Goal: Information Seeking & Learning: Find contact information

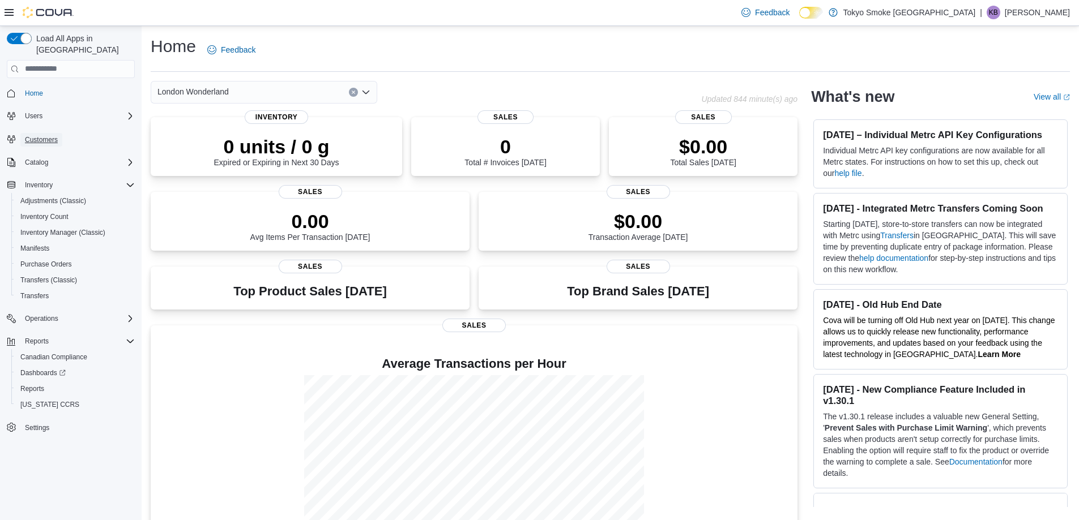
click at [55, 135] on span "Customers" at bounding box center [41, 139] width 33 height 9
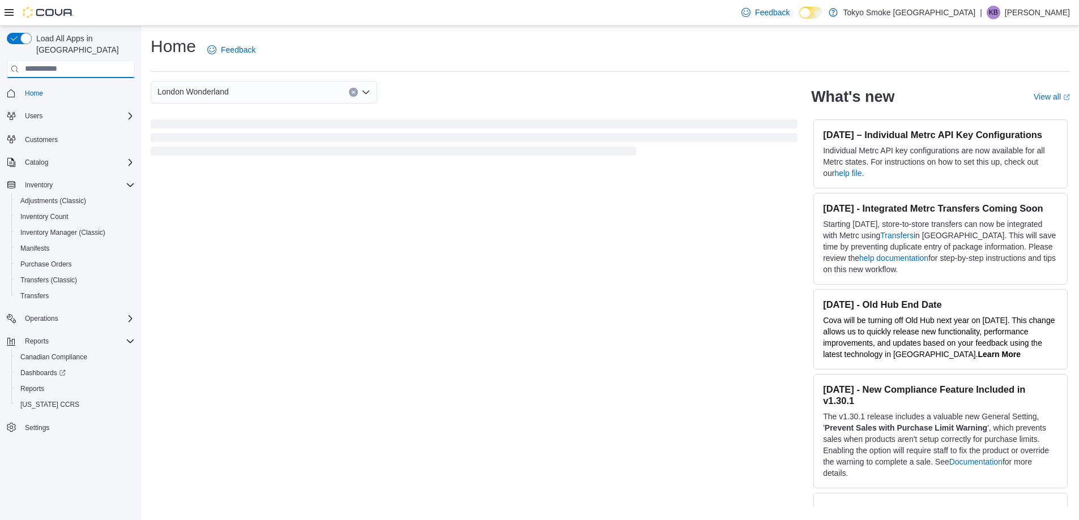
click at [76, 60] on input "search" at bounding box center [71, 69] width 128 height 18
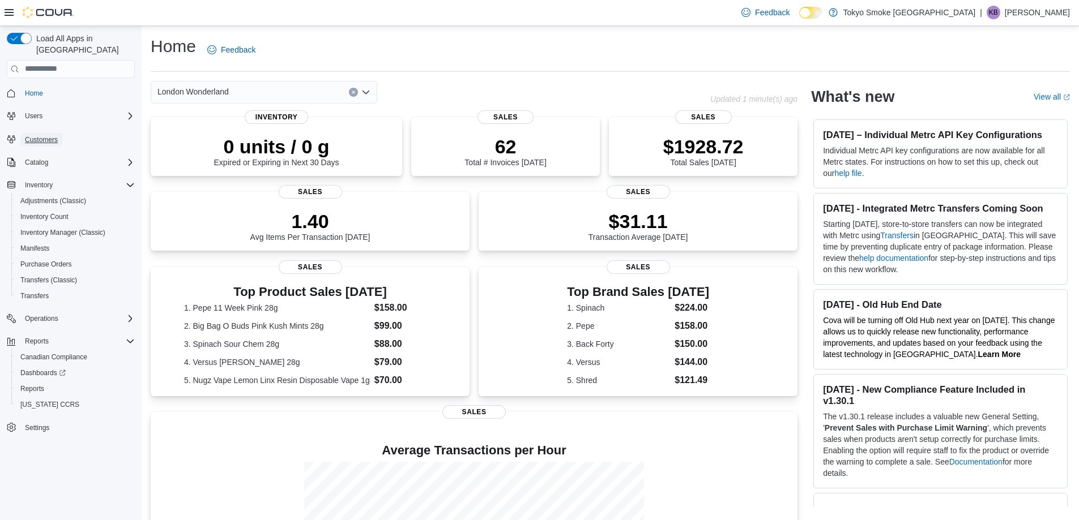
click at [46, 135] on span "Customers" at bounding box center [41, 139] width 33 height 9
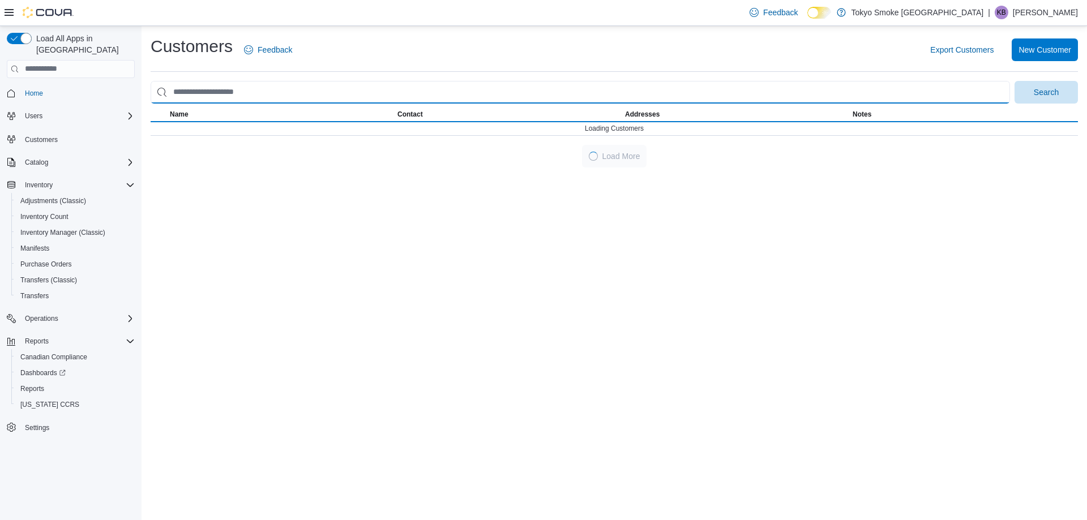
click at [217, 96] on input "search" at bounding box center [581, 92] width 860 height 23
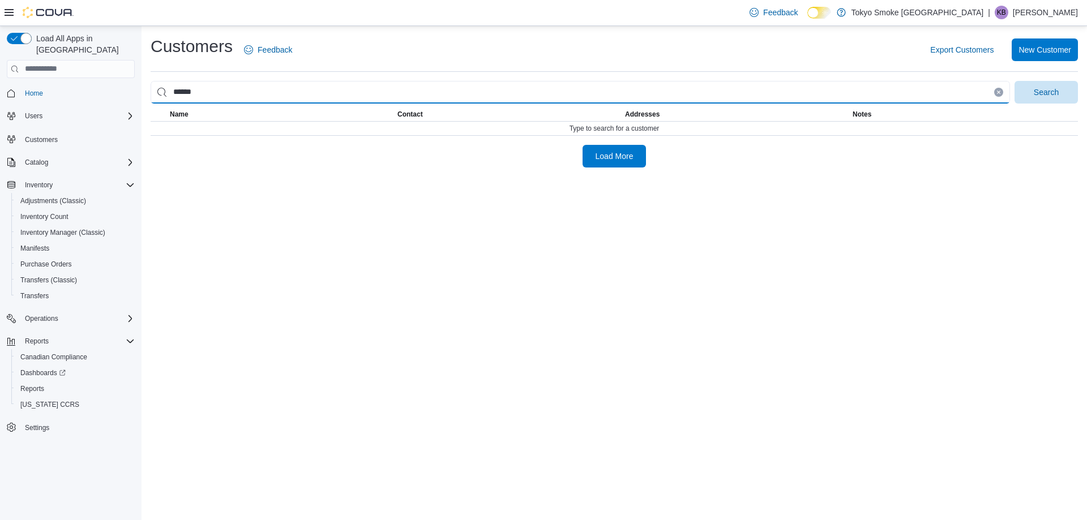
type input "**********"
click at [1015, 81] on button "Search" at bounding box center [1046, 92] width 63 height 23
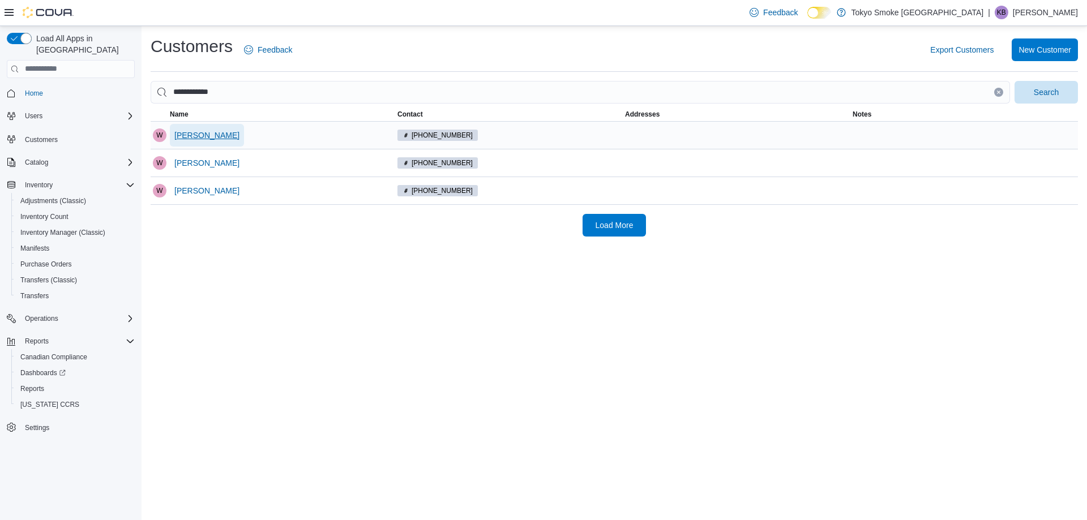
click at [207, 133] on span "Will Johnson" at bounding box center [206, 135] width 65 height 11
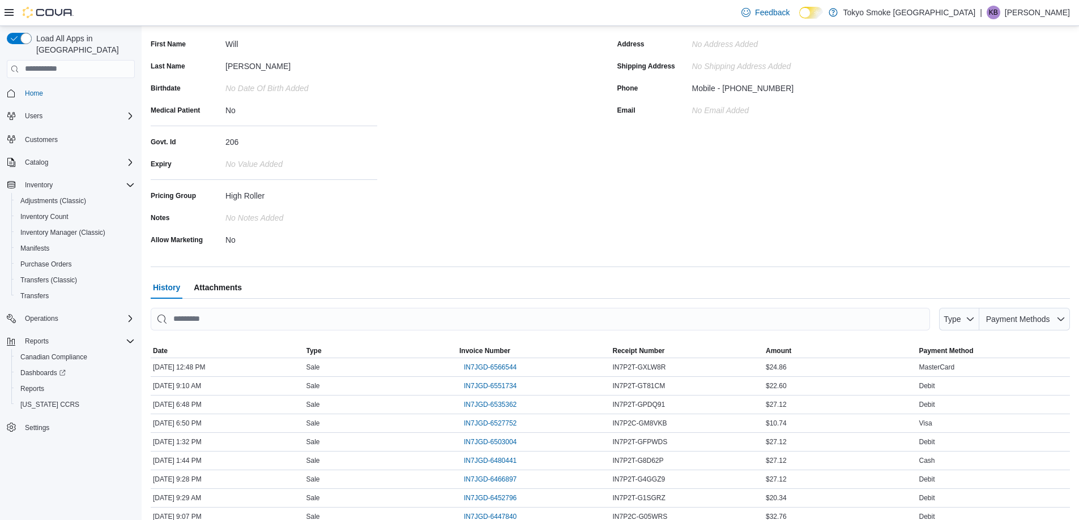
scroll to position [151, 0]
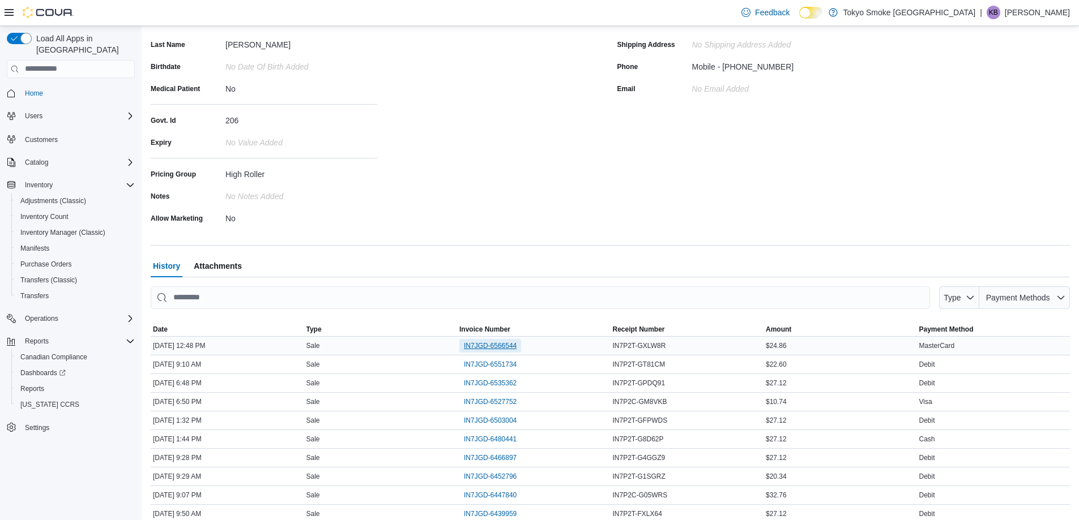
click at [512, 340] on span "IN7JGD-6566544" at bounding box center [490, 346] width 53 height 14
click at [497, 367] on span "IN7JGD-6551734" at bounding box center [490, 364] width 53 height 9
click at [498, 380] on span "IN7JGD-6535362" at bounding box center [490, 383] width 53 height 9
drag, startPoint x: 783, startPoint y: 67, endPoint x: 727, endPoint y: 66, distance: 56.7
click at [727, 66] on div "Mobile - (519) 701-2392" at bounding box center [768, 65] width 152 height 14
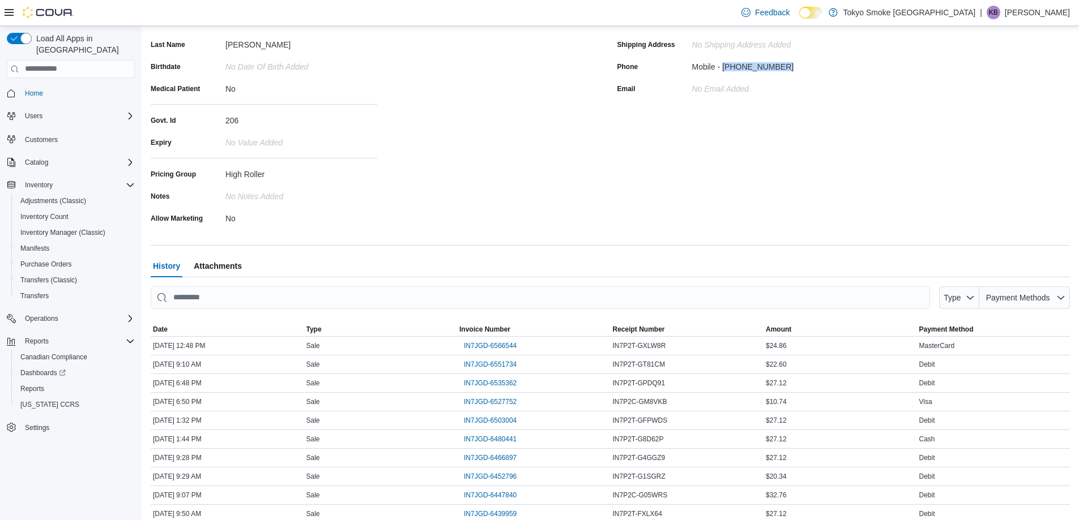
copy div "(519) 701-2392"
